Goal: Task Accomplishment & Management: Manage account settings

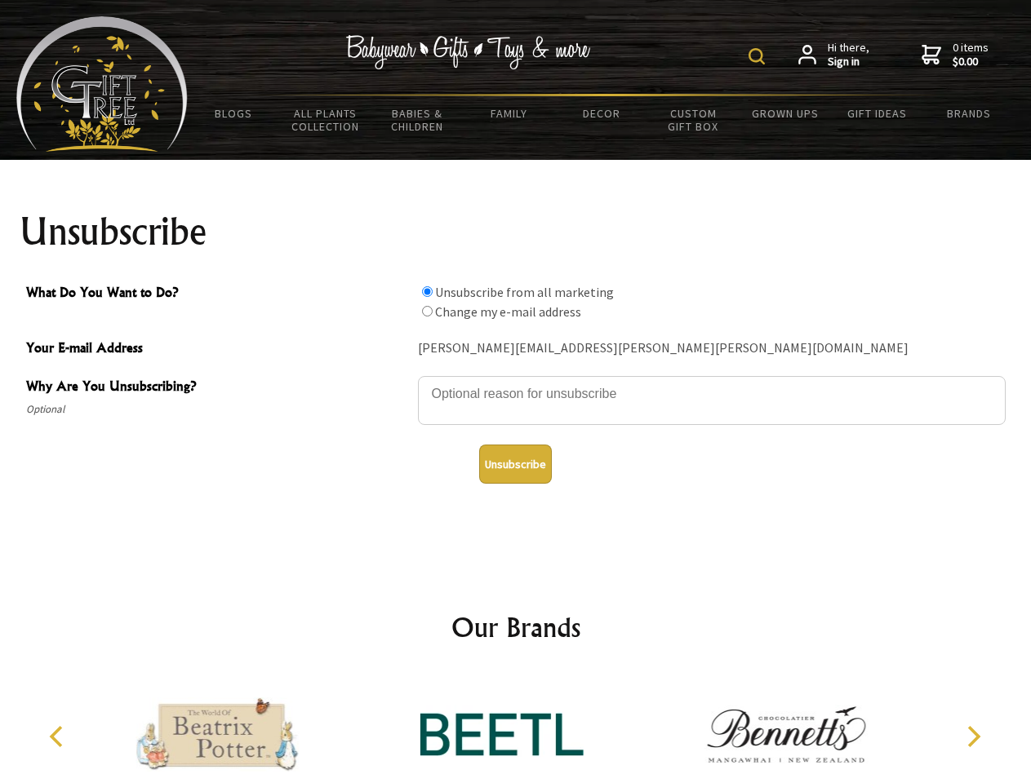
click at [759, 56] on img at bounding box center [756, 56] width 16 height 16
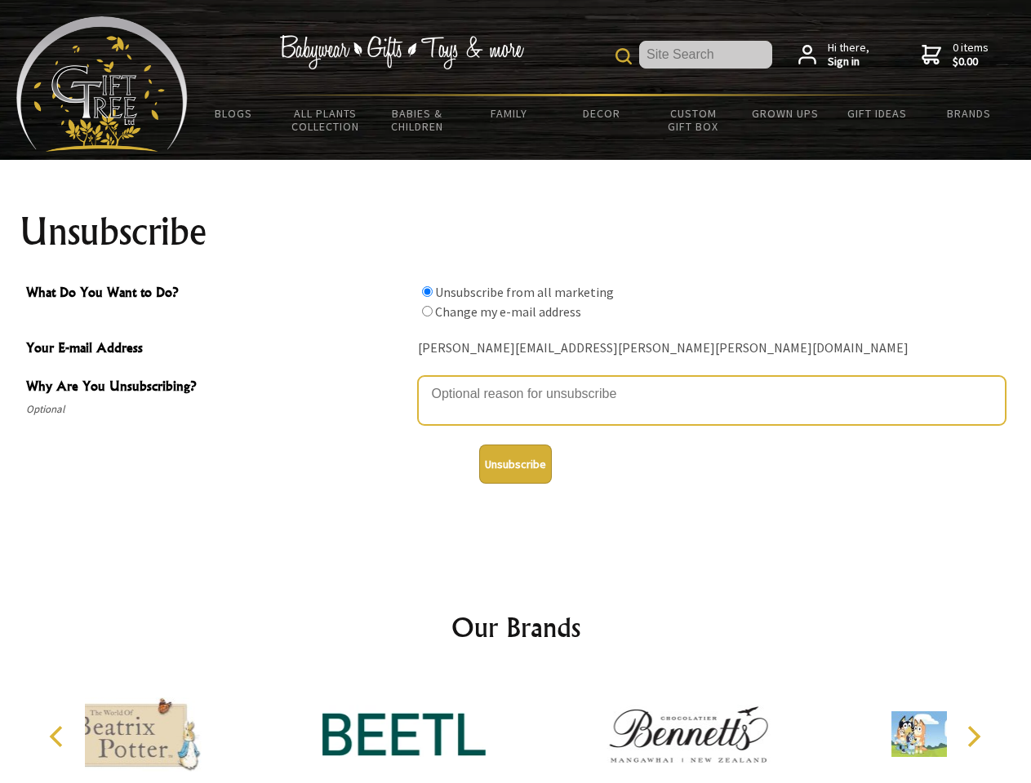
click at [516, 382] on textarea "Why Are You Unsubscribing?" at bounding box center [712, 400] width 588 height 49
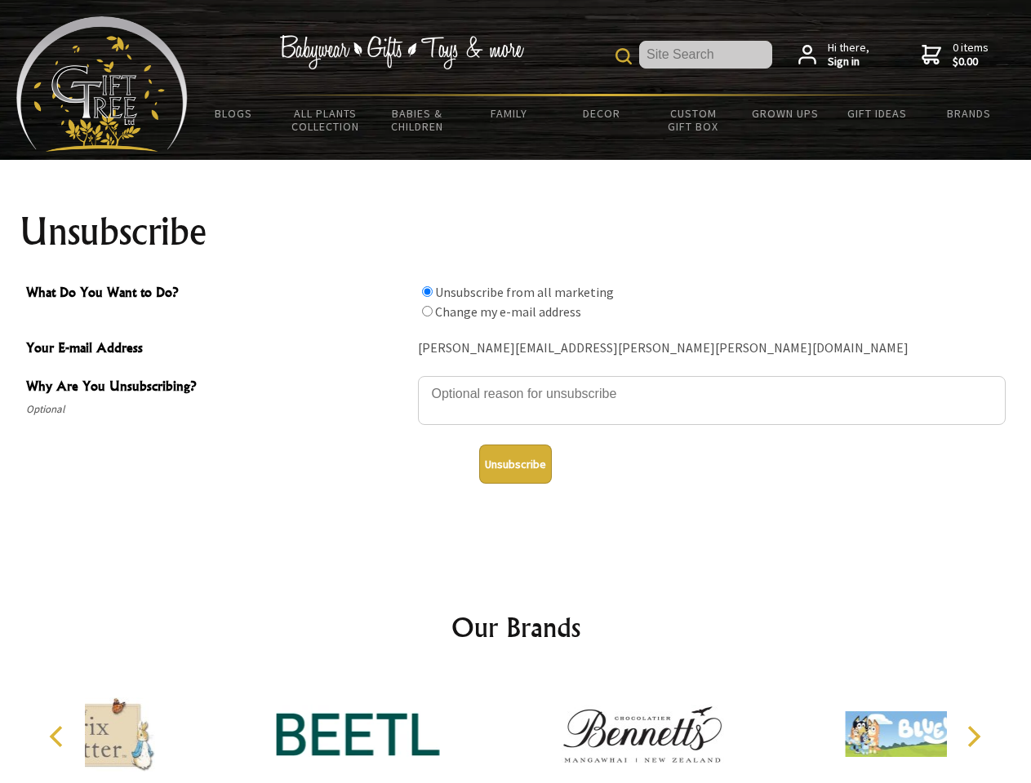
click at [427, 291] on input "What Do You Want to Do?" at bounding box center [427, 291] width 11 height 11
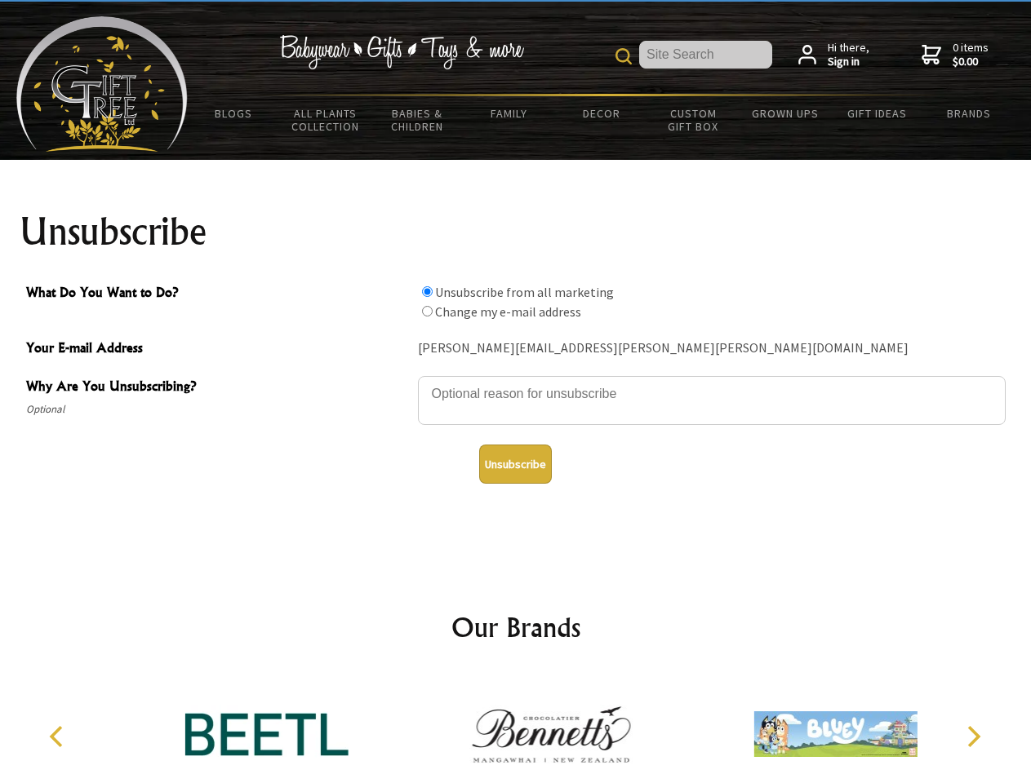
click at [427, 311] on input "What Do You Want to Do?" at bounding box center [427, 311] width 11 height 11
radio input "true"
click at [515, 464] on button "Unsubscribe" at bounding box center [515, 464] width 73 height 39
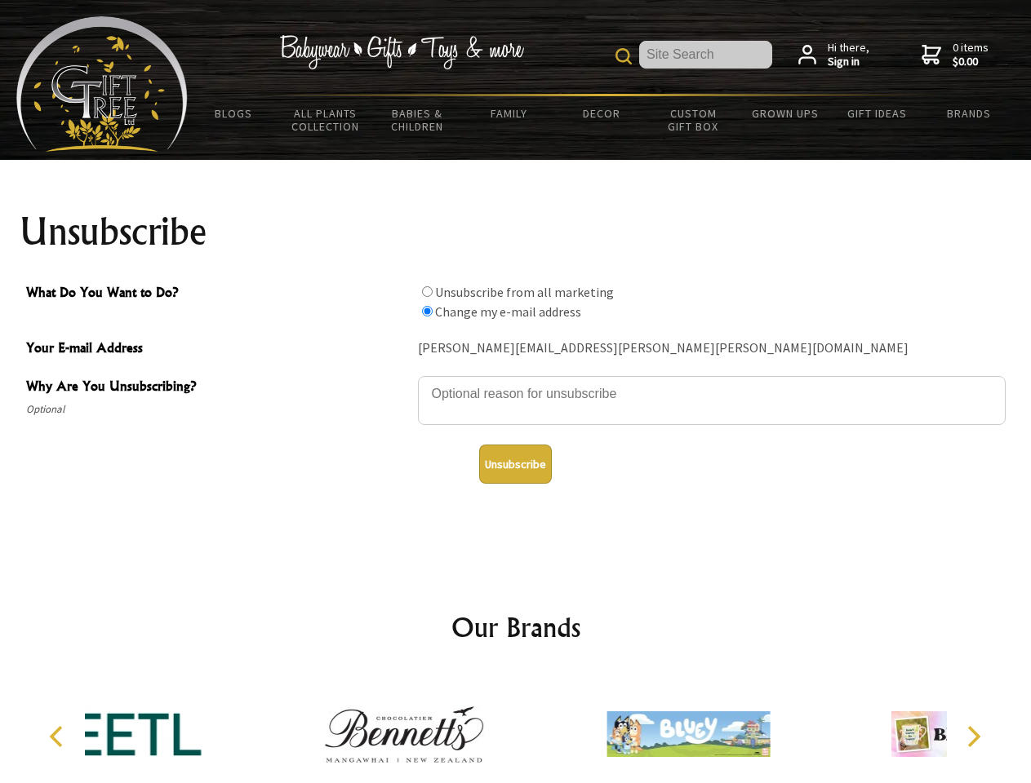
click at [59, 737] on icon "Previous" at bounding box center [57, 736] width 21 height 21
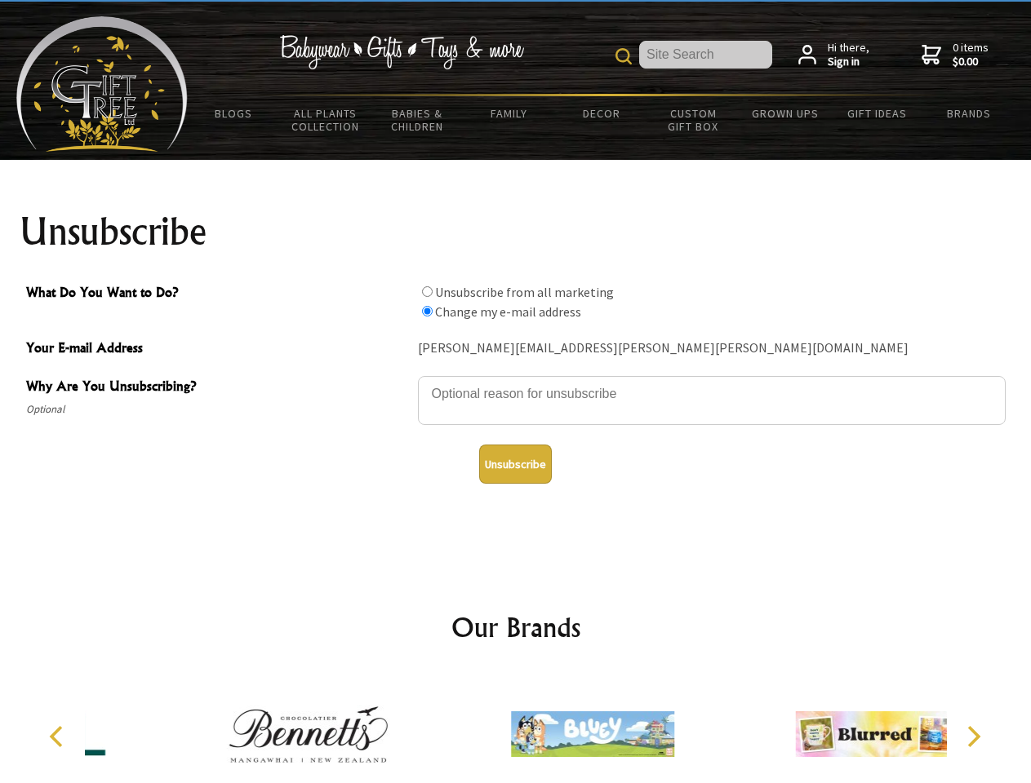
click at [973, 737] on icon "Next" at bounding box center [971, 736] width 21 height 21
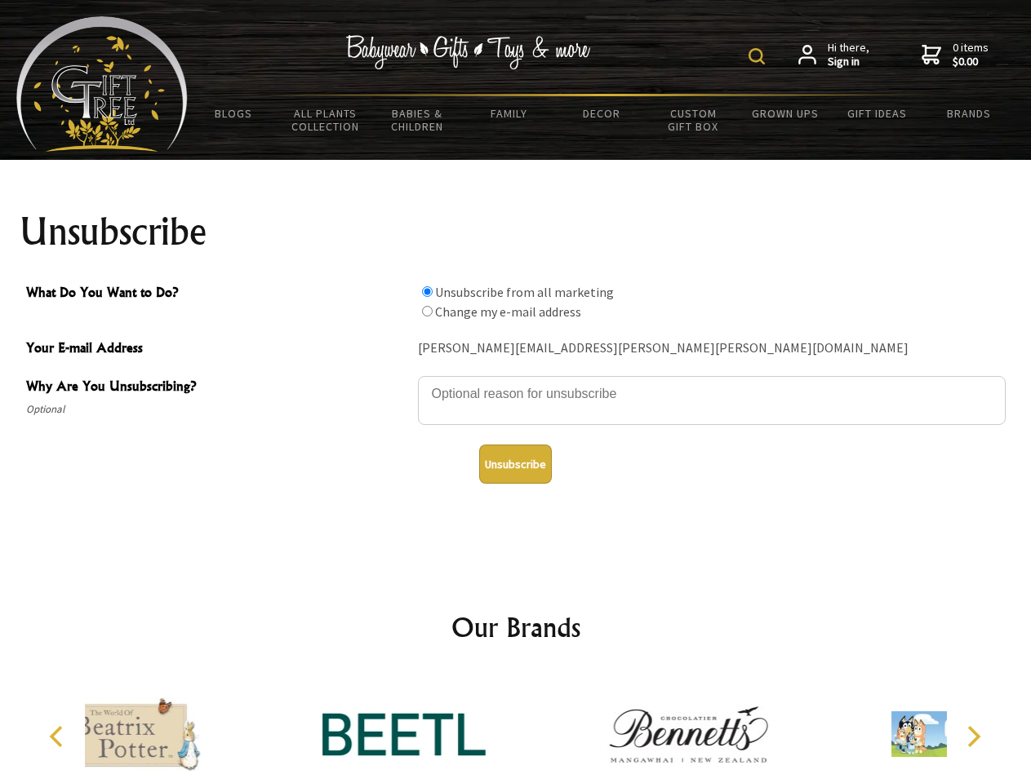
click at [759, 56] on img at bounding box center [756, 56] width 16 height 16
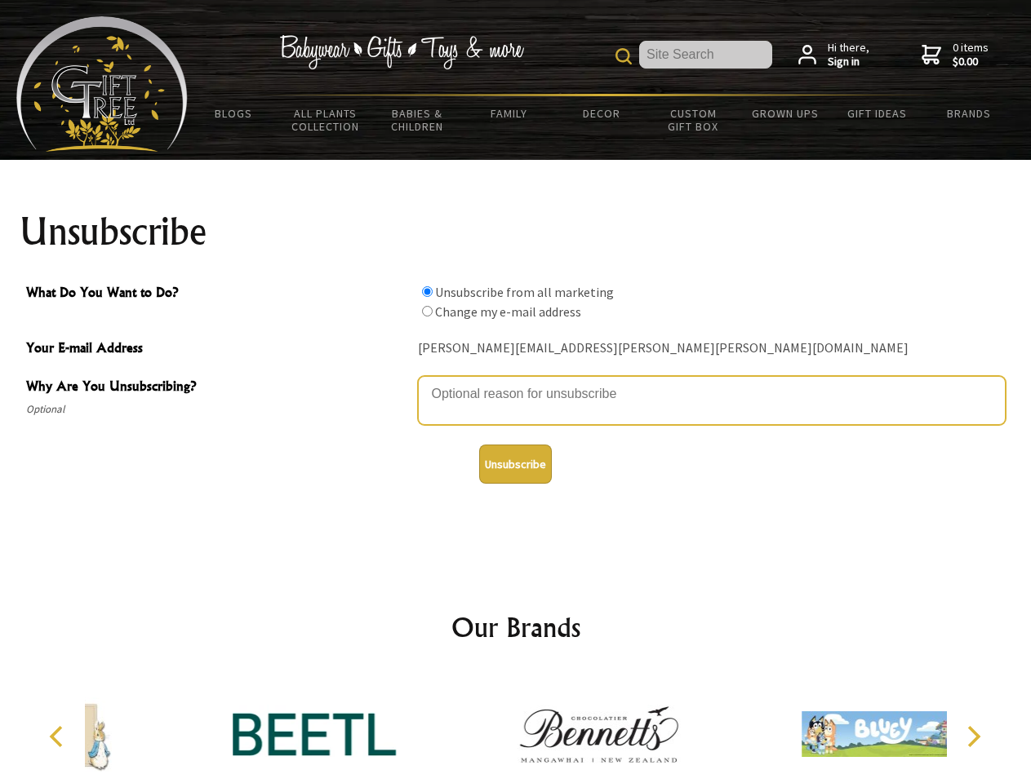
click at [516, 382] on textarea "Why Are You Unsubscribing?" at bounding box center [712, 400] width 588 height 49
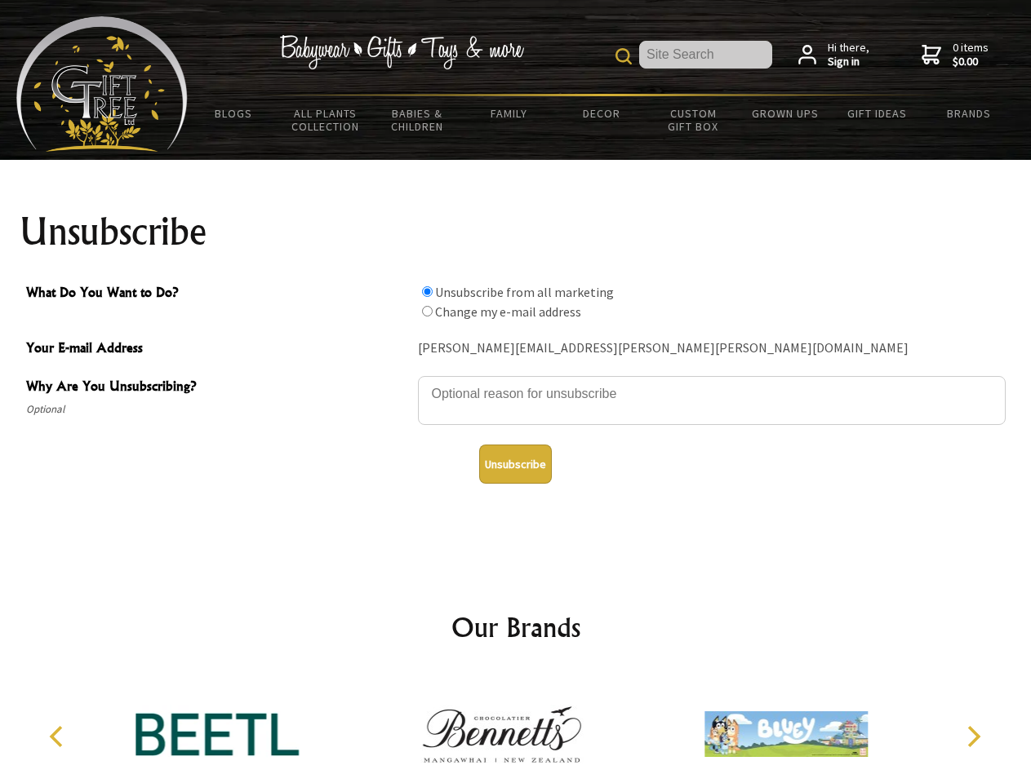
click at [427, 291] on input "What Do You Want to Do?" at bounding box center [427, 291] width 11 height 11
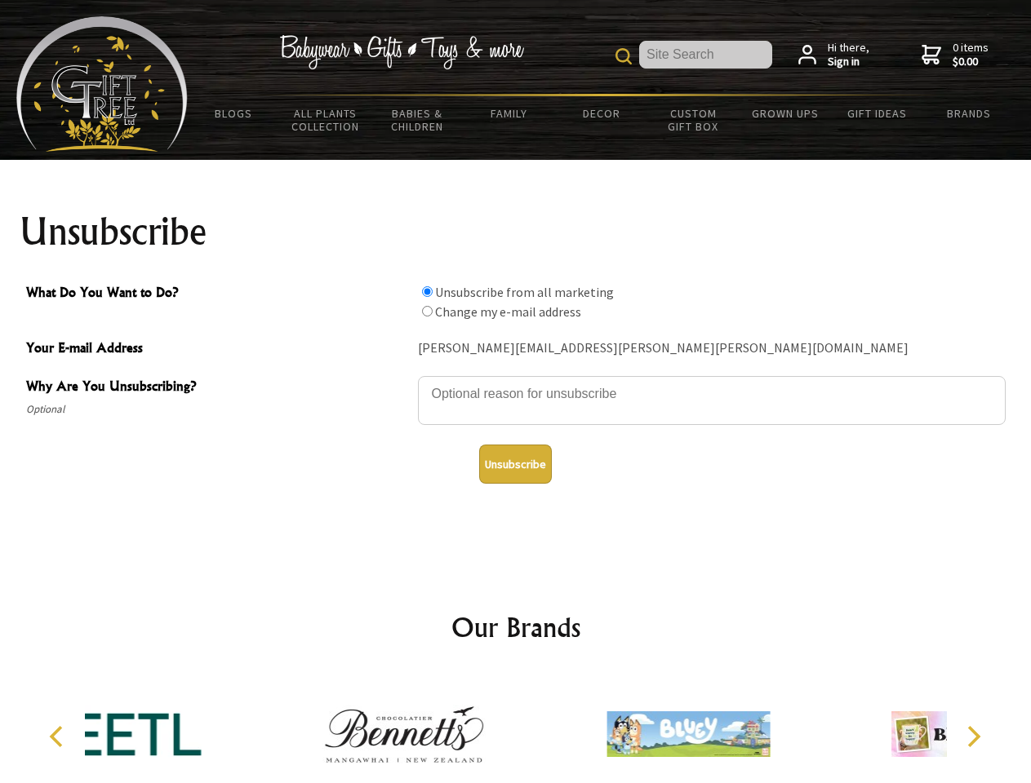
click at [427, 311] on input "What Do You Want to Do?" at bounding box center [427, 311] width 11 height 11
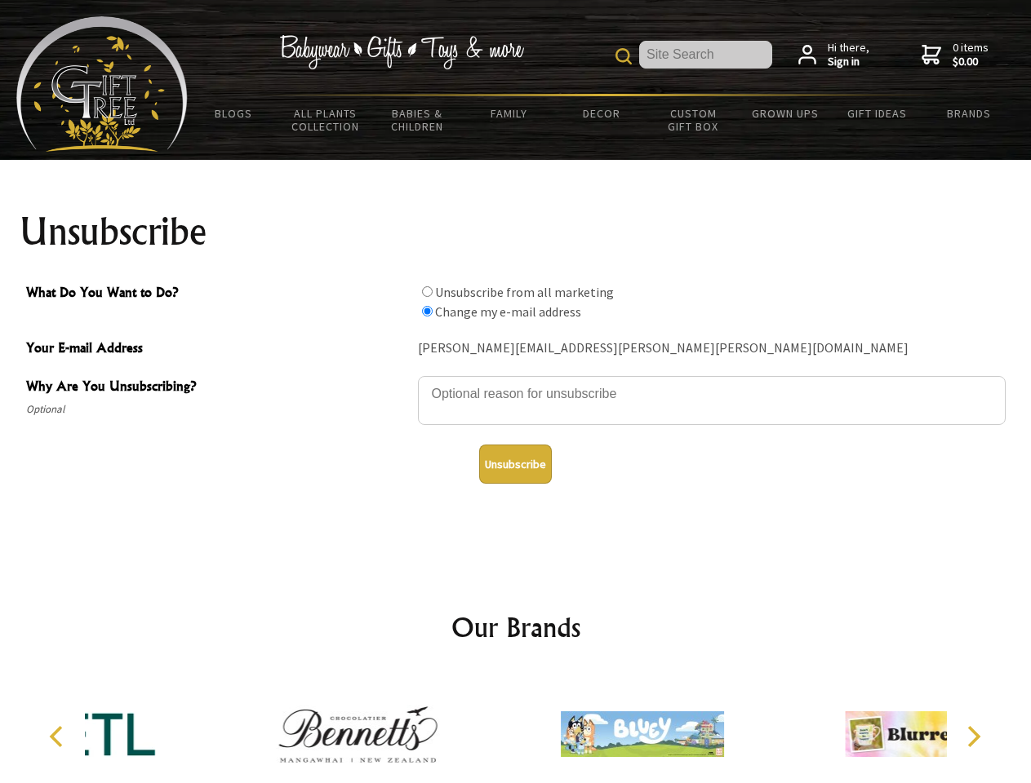
radio input "true"
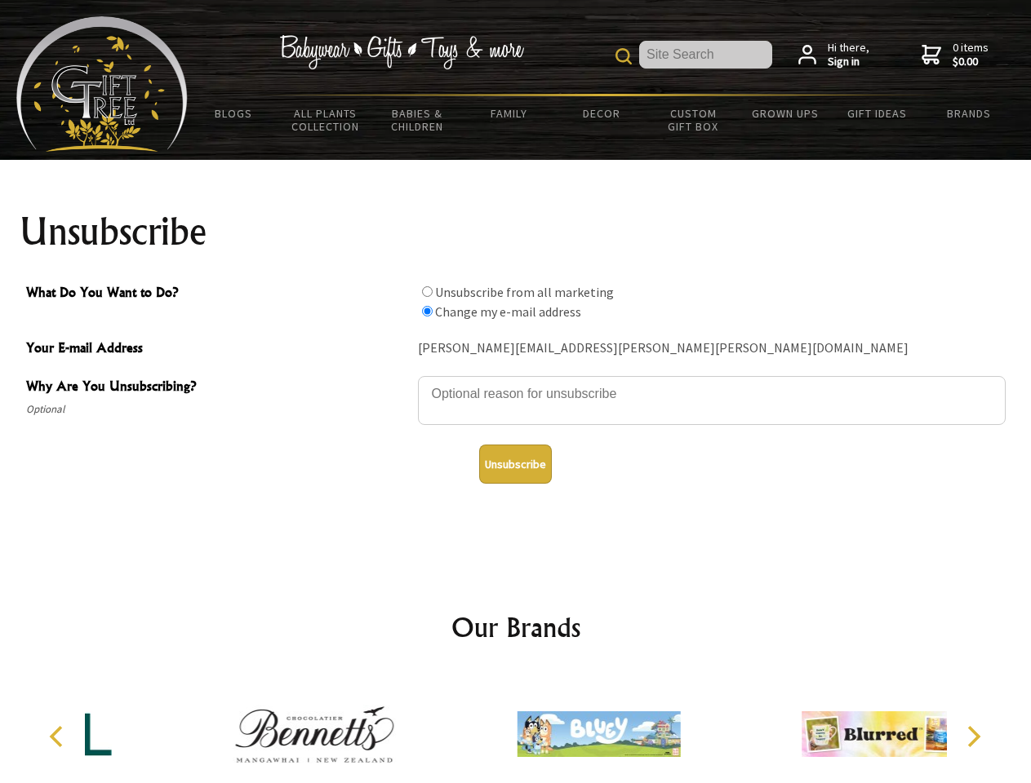
click at [515, 464] on button "Unsubscribe" at bounding box center [515, 464] width 73 height 39
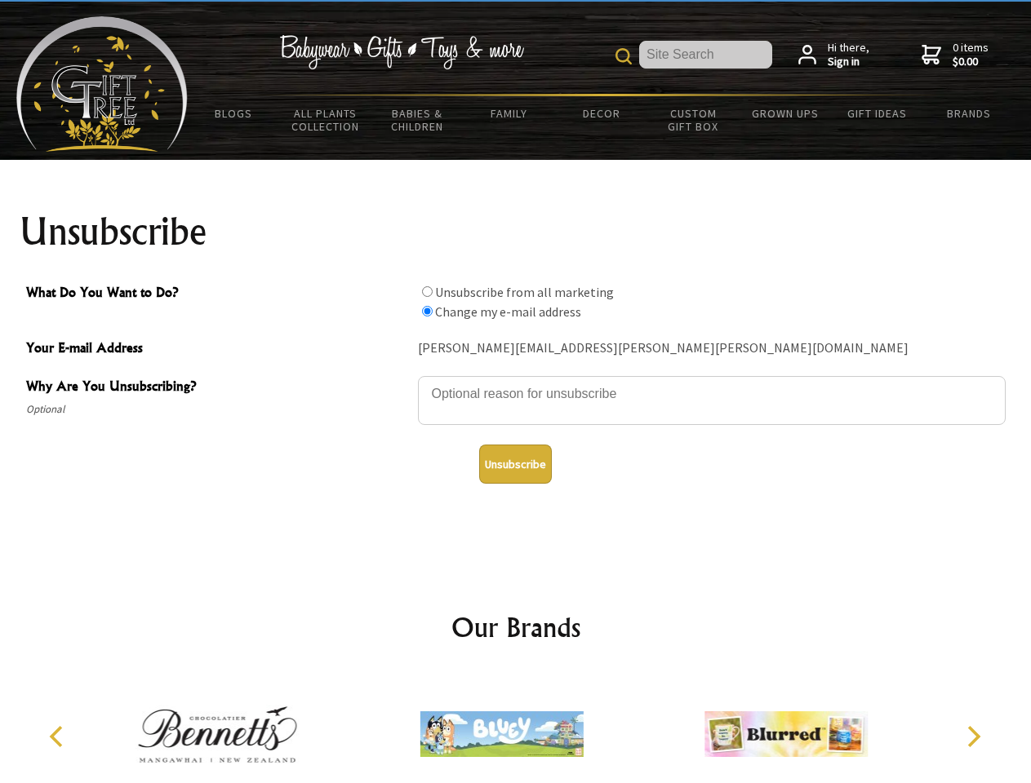
click at [516, 728] on img at bounding box center [501, 734] width 163 height 122
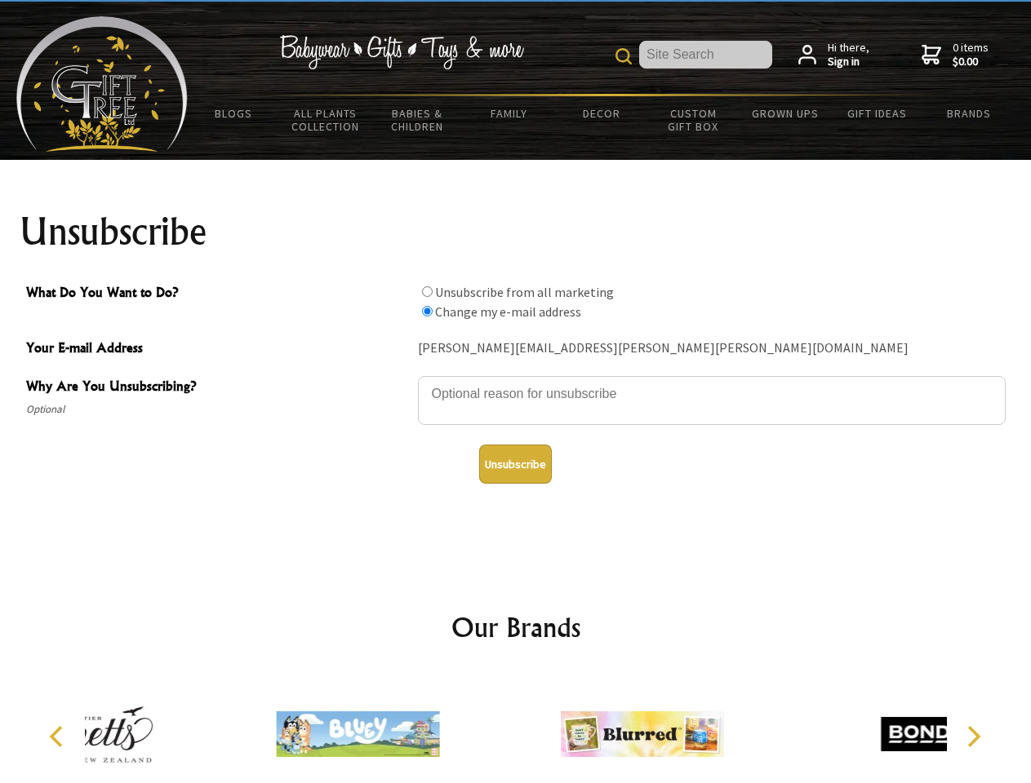
click at [59, 737] on icon "Previous" at bounding box center [57, 736] width 21 height 21
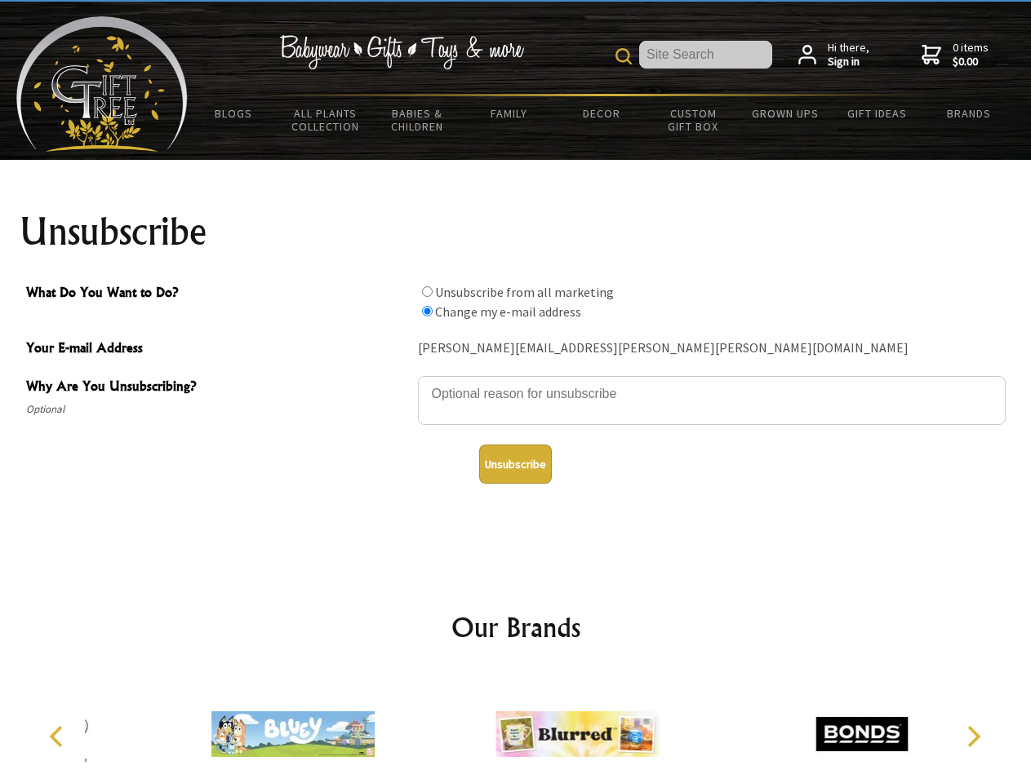
click at [973, 737] on icon "Next" at bounding box center [971, 736] width 21 height 21
